Goal: Task Accomplishment & Management: Manage account settings

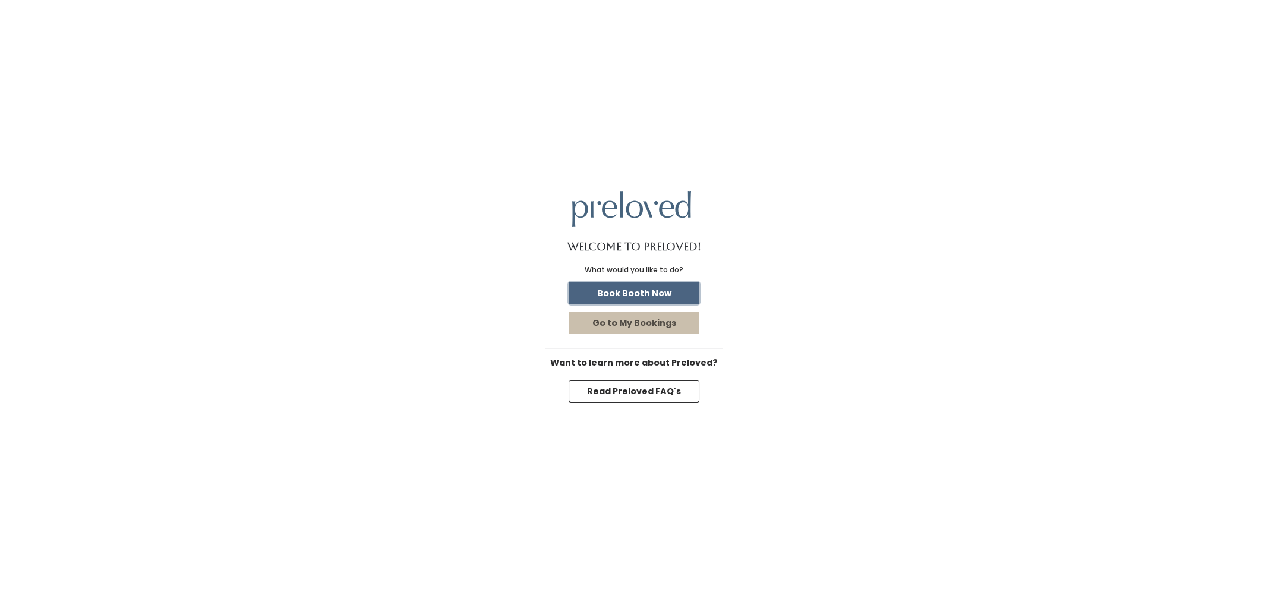
click at [637, 296] on button "Book Booth Now" at bounding box center [634, 293] width 131 height 23
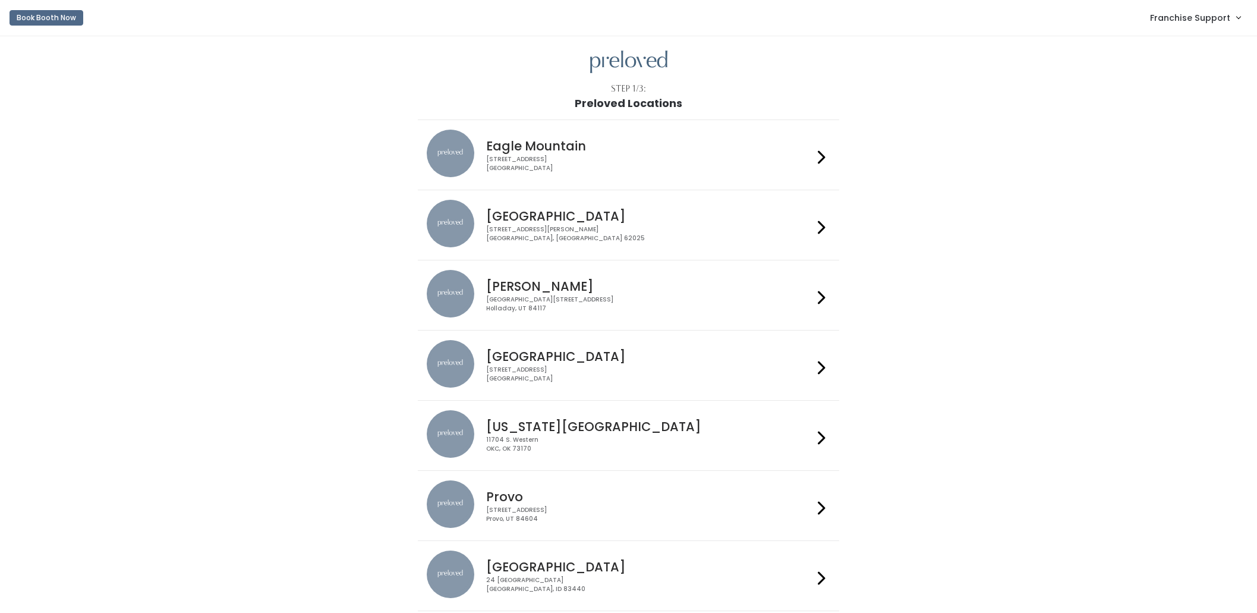
click at [1205, 22] on span "Franchise Support" at bounding box center [1190, 17] width 80 height 13
click at [1201, 55] on link "Admin Home" at bounding box center [1198, 46] width 106 height 21
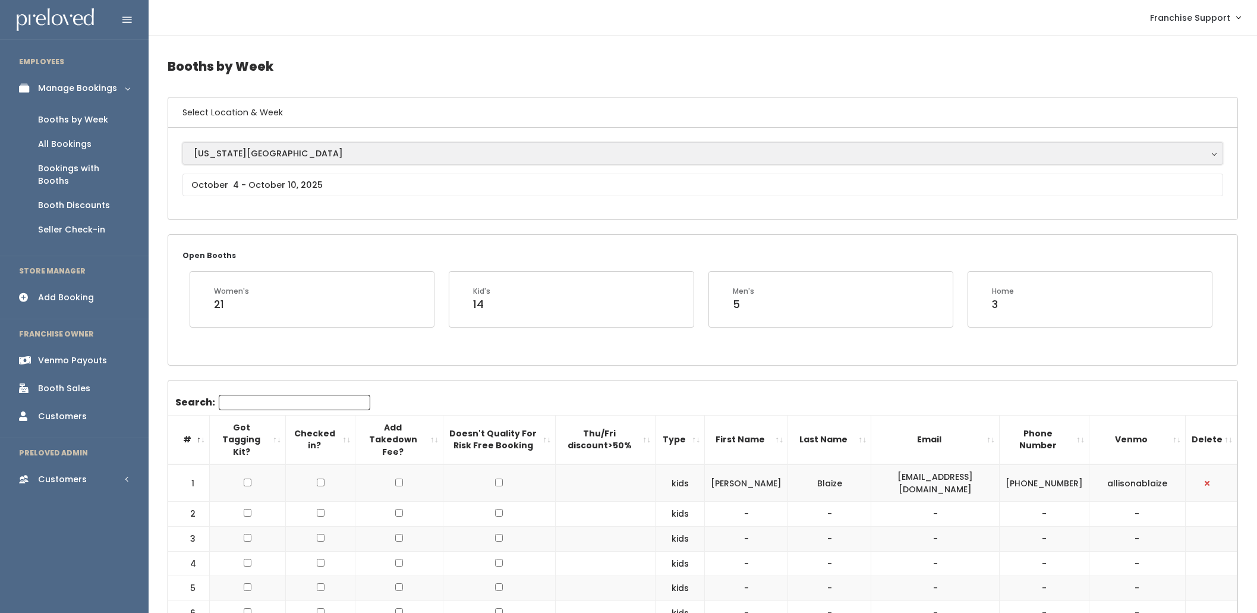
click at [220, 143] on button "[US_STATE][GEOGRAPHIC_DATA]" at bounding box center [702, 153] width 1041 height 23
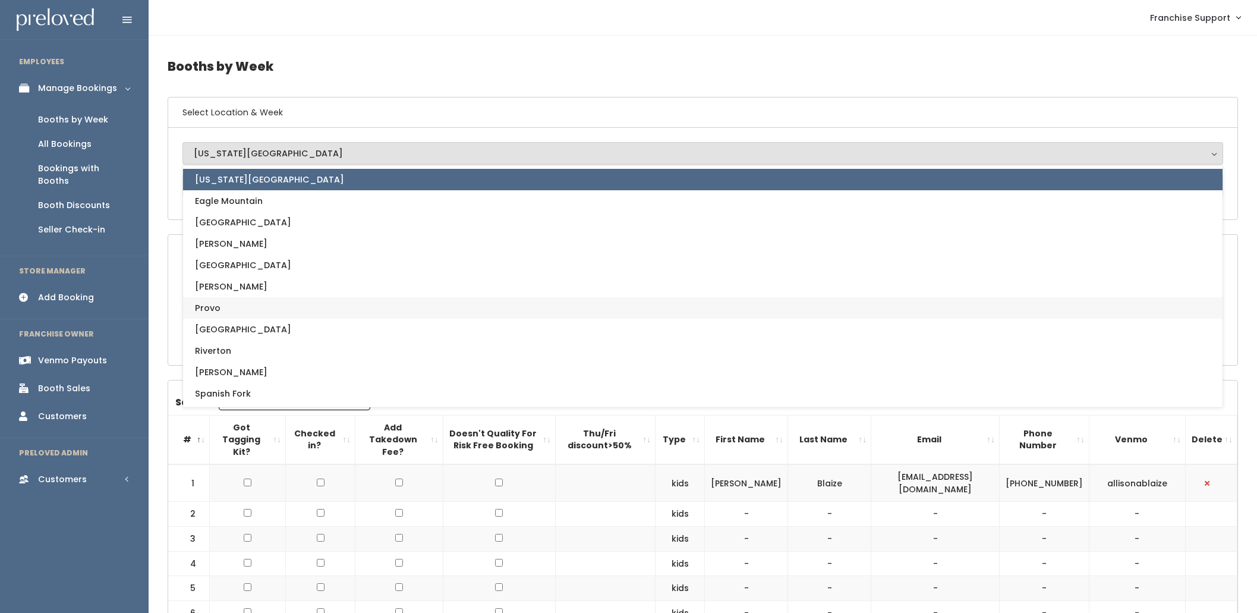
click at [254, 309] on link "Provo" at bounding box center [702, 307] width 1039 height 21
select select "1"
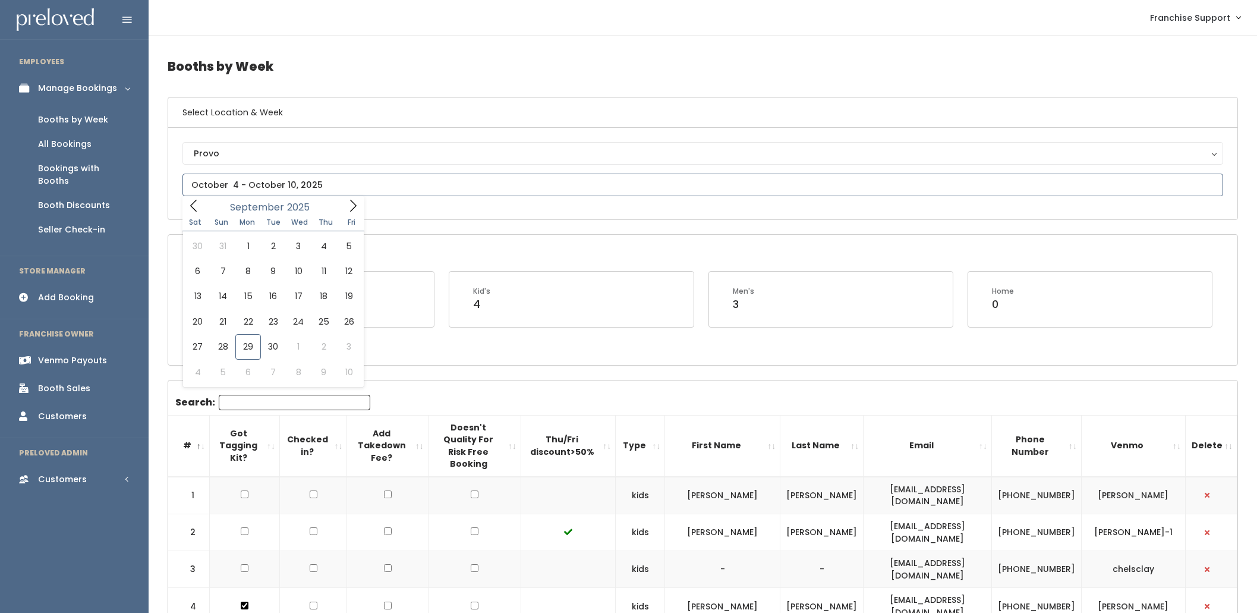
click at [294, 185] on input "text" at bounding box center [702, 185] width 1041 height 23
type input "[DATE] to [DATE]"
click at [81, 199] on div "Booth Discounts" at bounding box center [74, 205] width 72 height 12
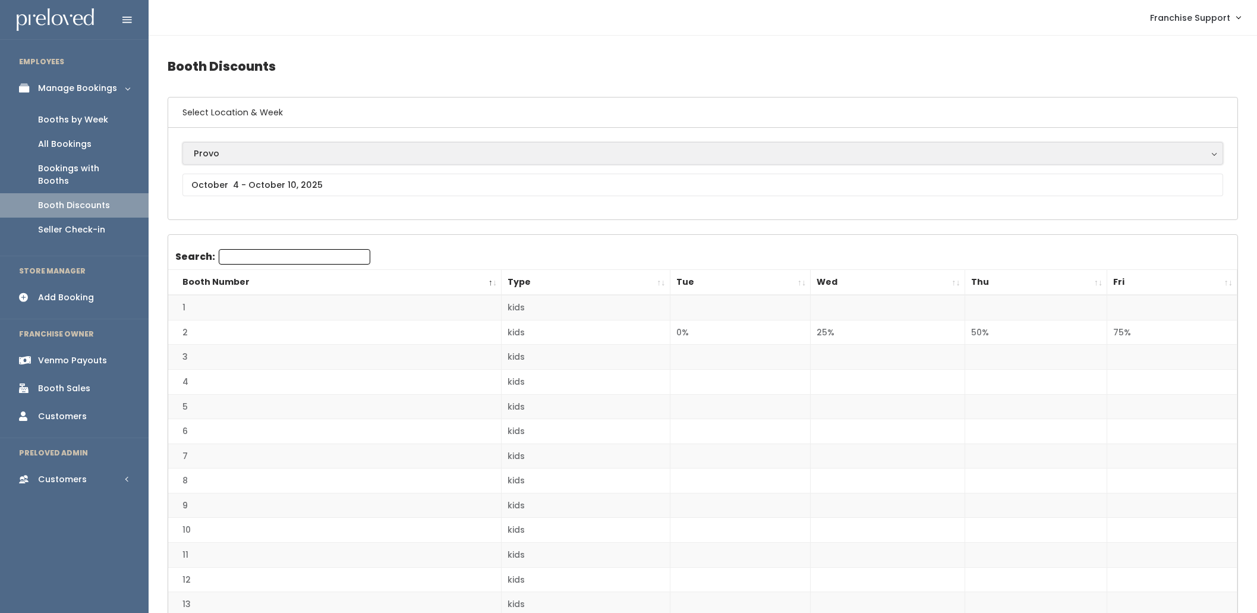
click at [229, 162] on button "Provo" at bounding box center [702, 153] width 1041 height 23
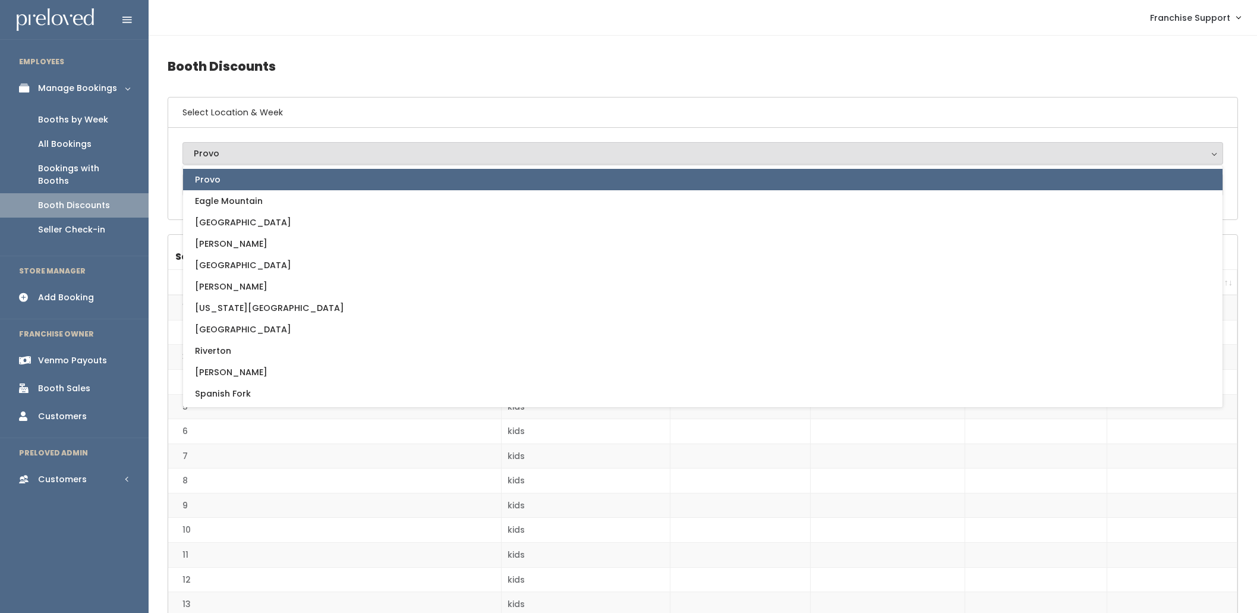
click at [229, 162] on button "Provo" at bounding box center [702, 153] width 1041 height 23
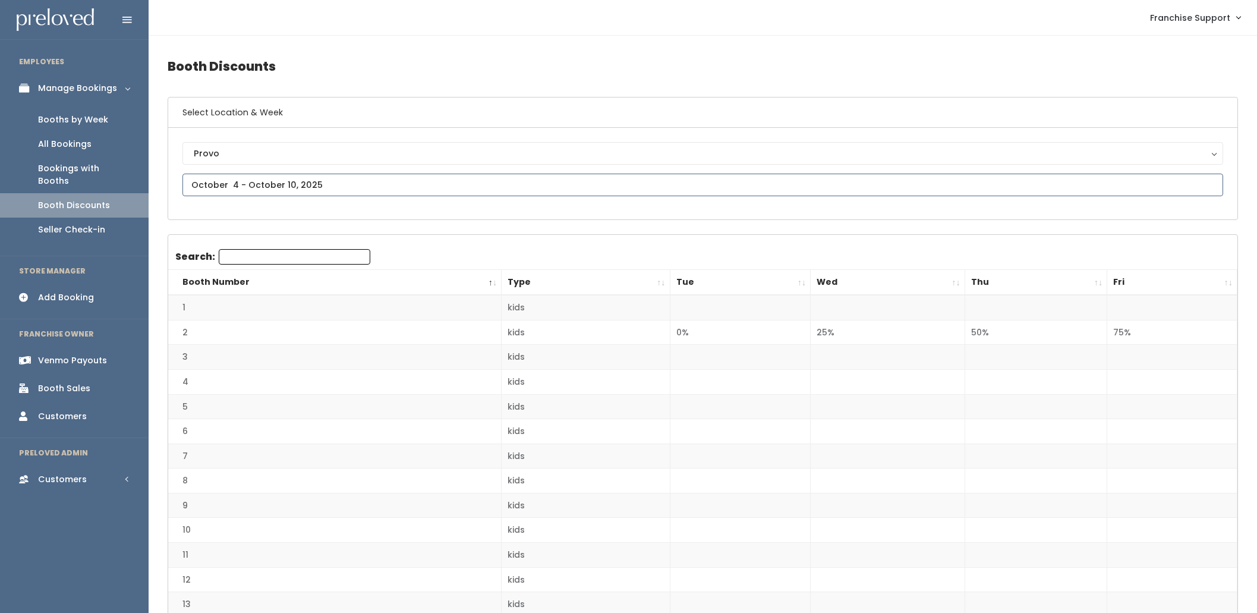
click at [231, 176] on input "text" at bounding box center [702, 185] width 1041 height 23
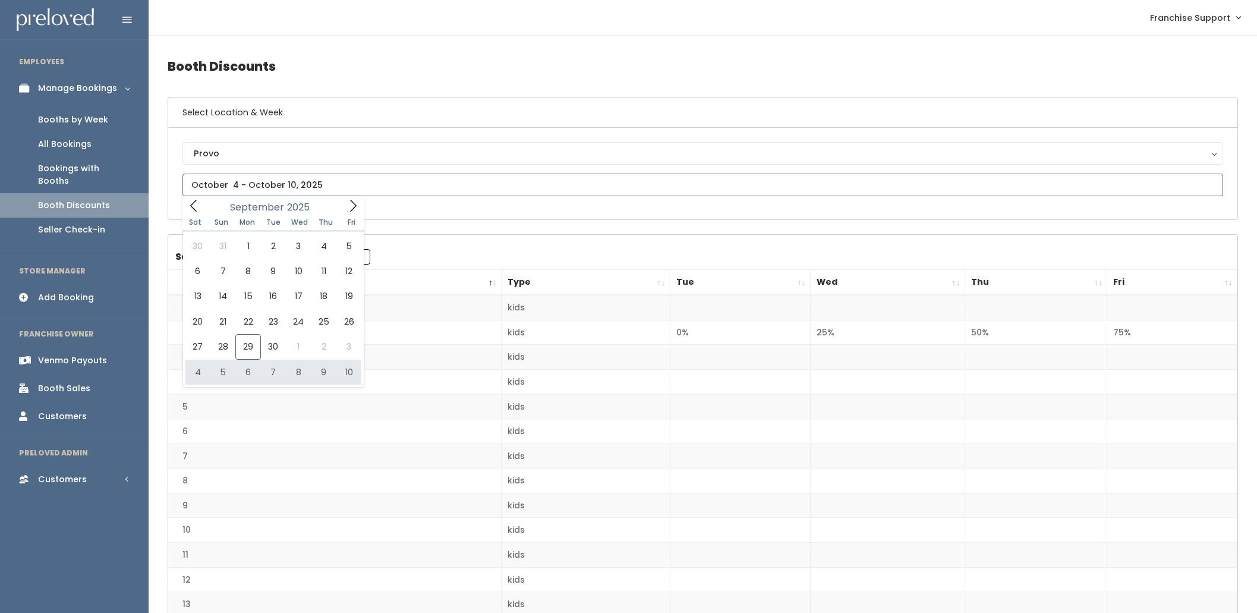
type input "[DATE] to [DATE]"
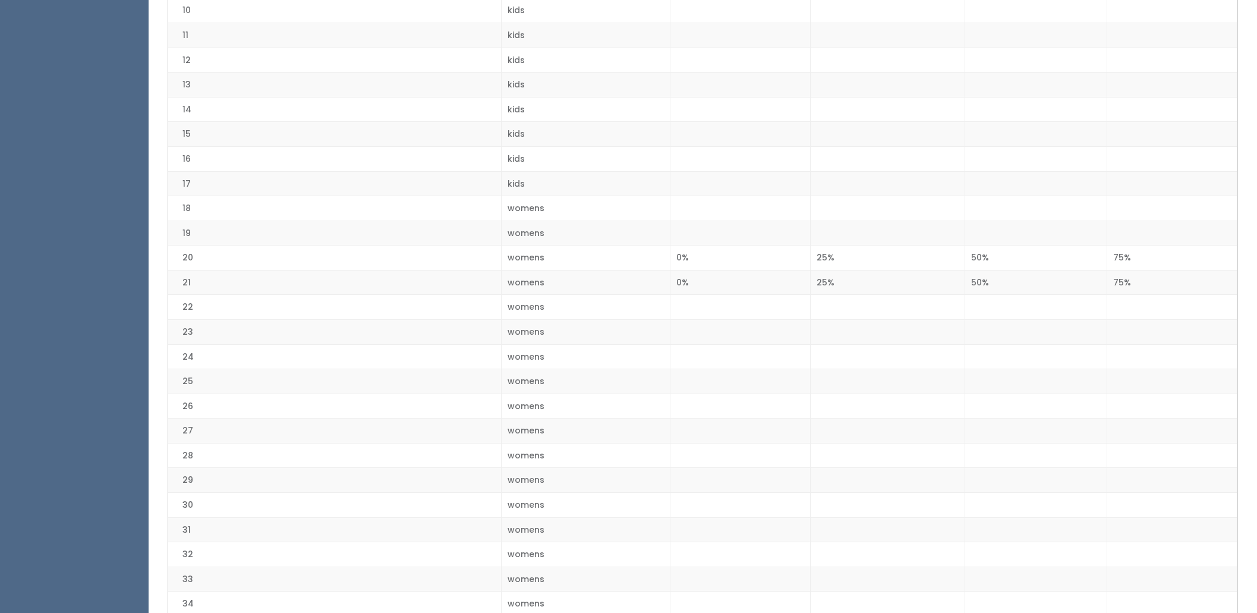
scroll to position [346, 0]
